Goal: Communication & Community: Answer question/provide support

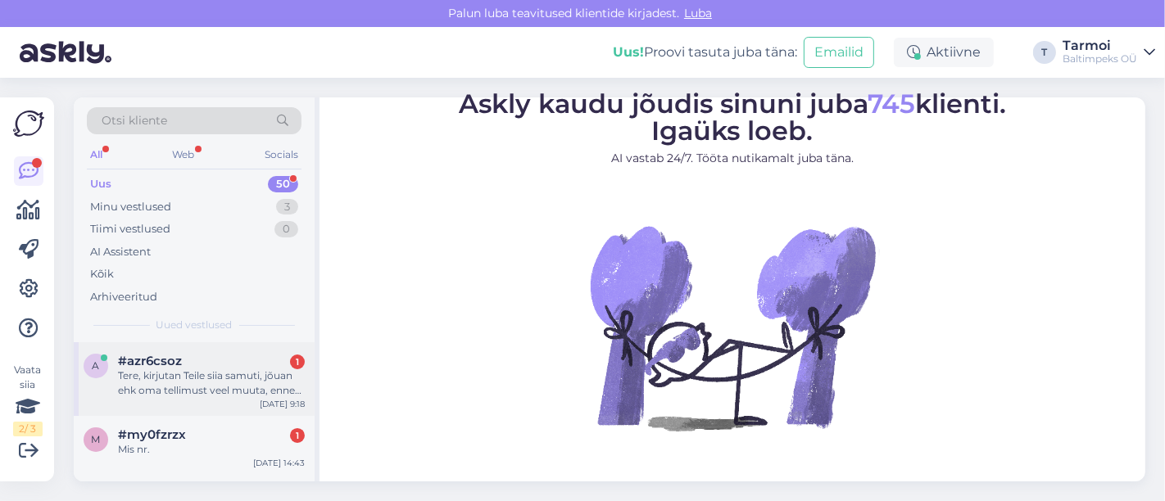
click at [197, 369] on div "Tere, kirjutan Teile siia samuti, jõuan ehk oma tellimust veel muuta, enne kui …" at bounding box center [211, 383] width 187 height 29
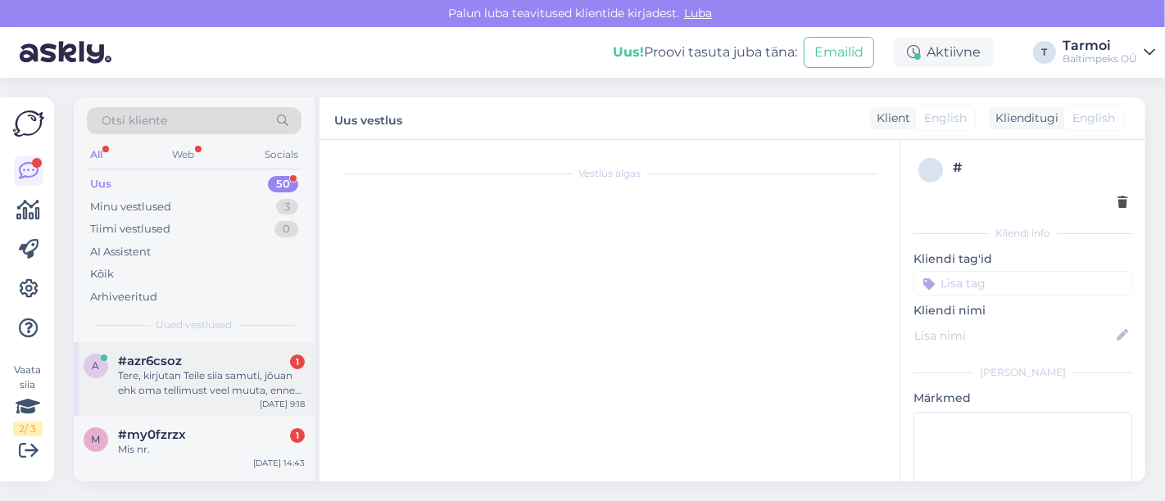
scroll to position [2, 0]
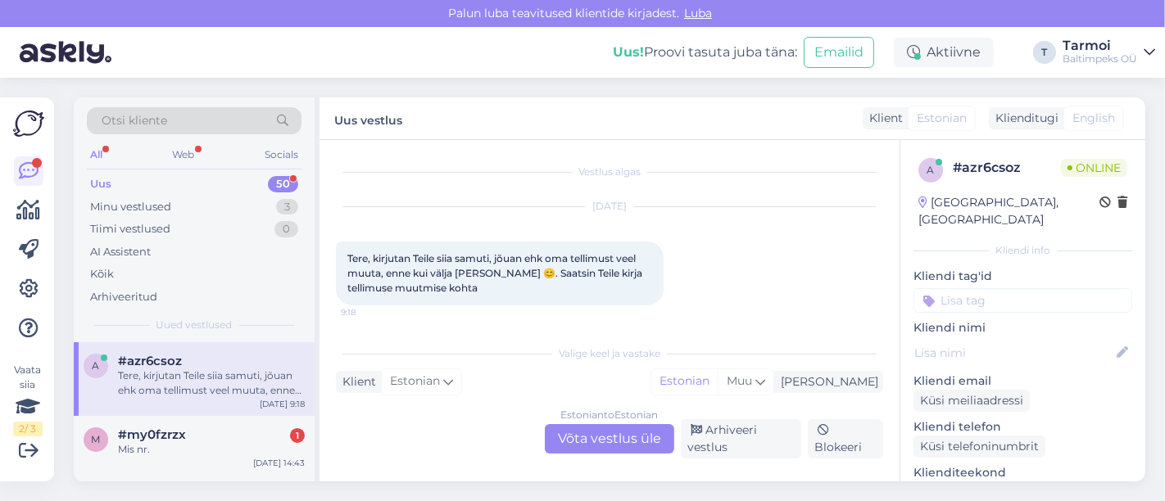
click at [571, 448] on div "Estonian to Estonian Võta vestlus üle" at bounding box center [609, 438] width 129 height 29
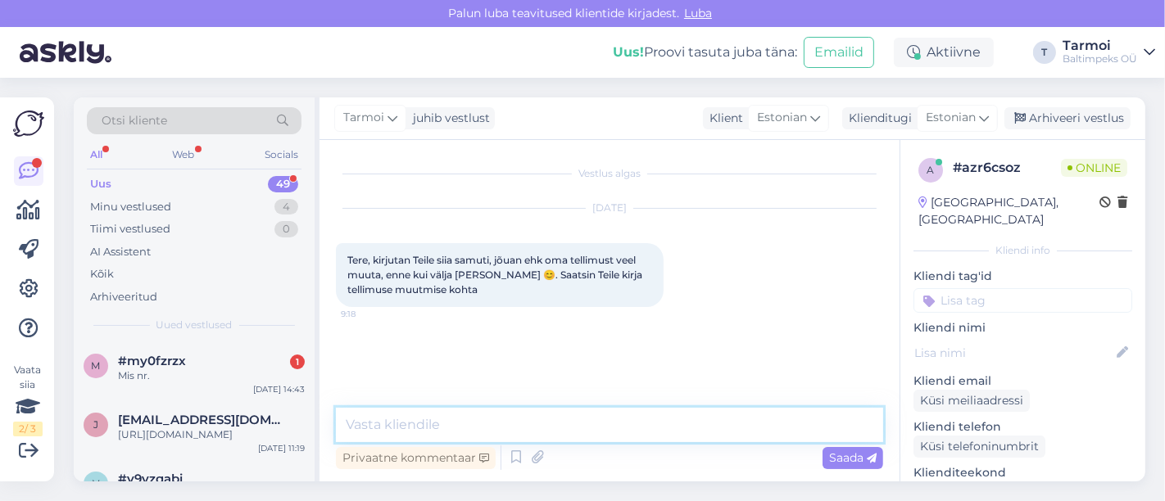
click at [472, 424] on textarea at bounding box center [609, 425] width 547 height 34
type textarea "&"
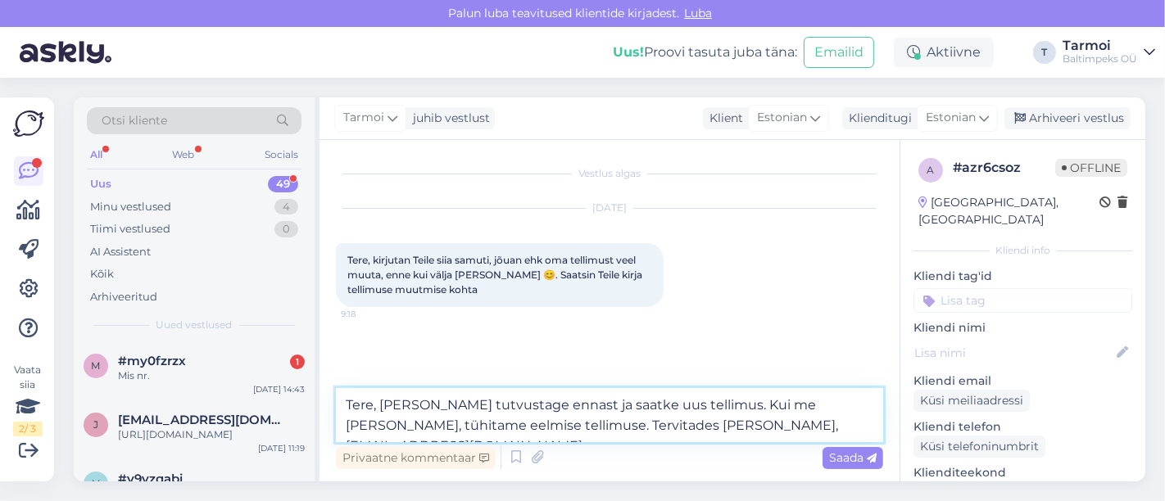
click at [374, 419] on textarea "Tere, [PERSON_NAME] tutvustage ennast ja saatke uus tellimus. Kui me [PERSON_NA…" at bounding box center [609, 415] width 547 height 54
type textarea "Tere, [PERSON_NAME] tutvustage ennast ja saatke uus tellimus. Kui me [PERSON_NA…"
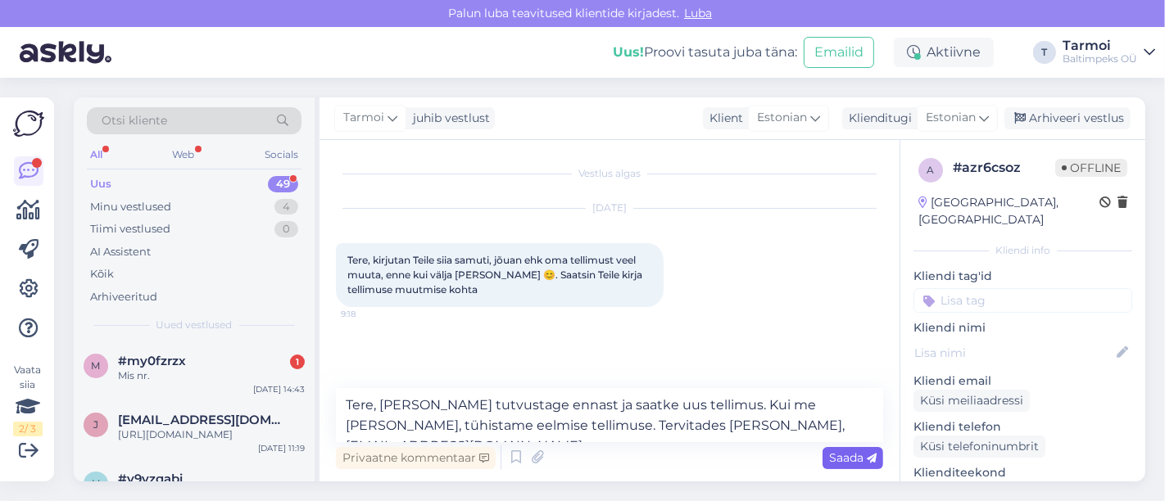
click at [856, 465] on div "Saada" at bounding box center [853, 458] width 61 height 22
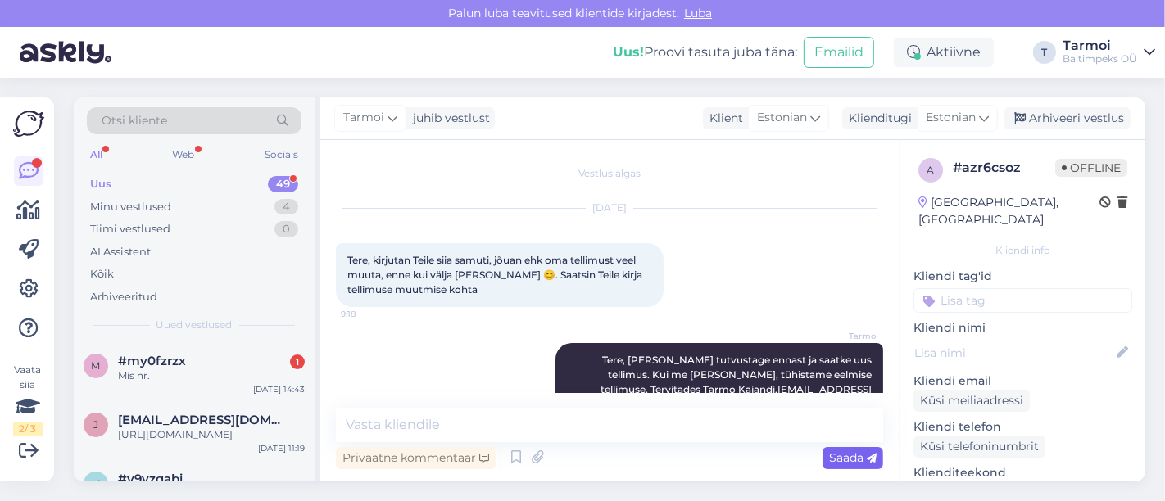
scroll to position [31, 0]
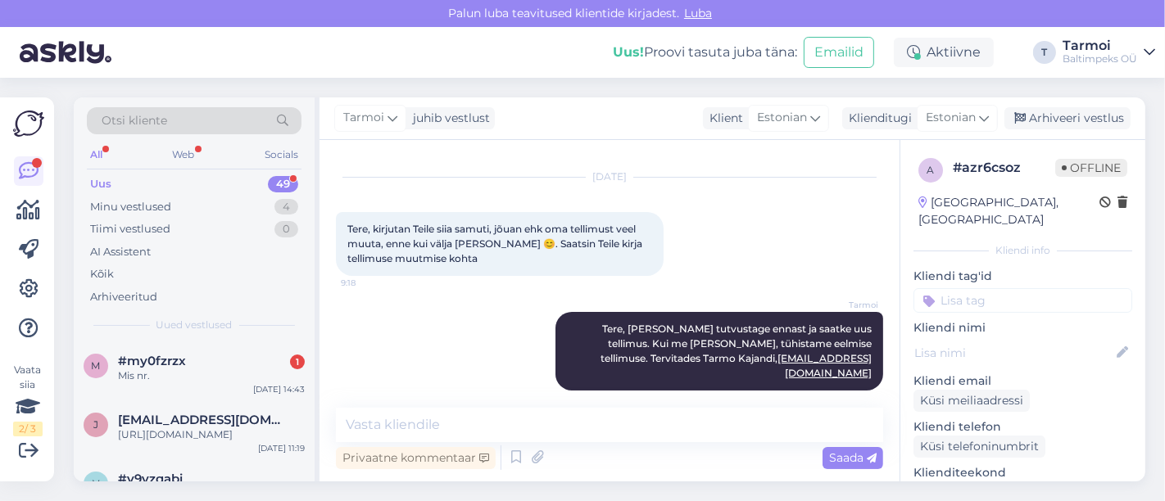
click at [522, 395] on div "Vestlus algas [DATE] Tere, kirjutan Teile siia samuti, jõuan ehk oma tellimust …" at bounding box center [610, 311] width 580 height 342
click at [658, 462] on div "Privaatne kommentaar Saada" at bounding box center [609, 457] width 547 height 31
